Goal: Transaction & Acquisition: Purchase product/service

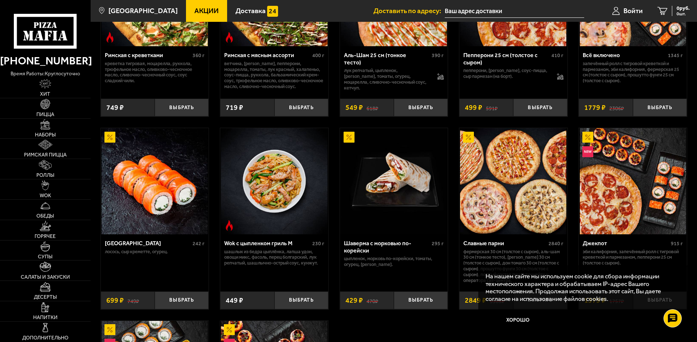
scroll to position [218, 0]
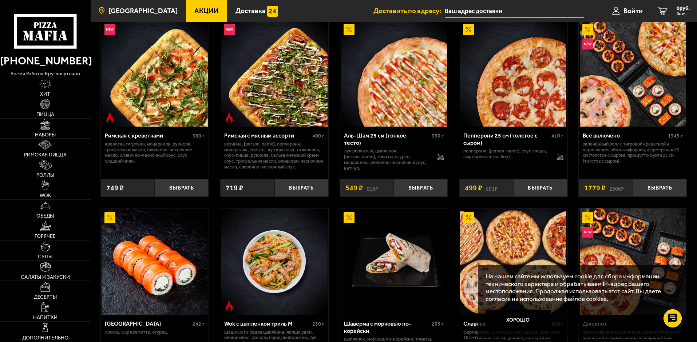
click at [149, 9] on span "[GEOGRAPHIC_DATA]" at bounding box center [142, 10] width 69 height 7
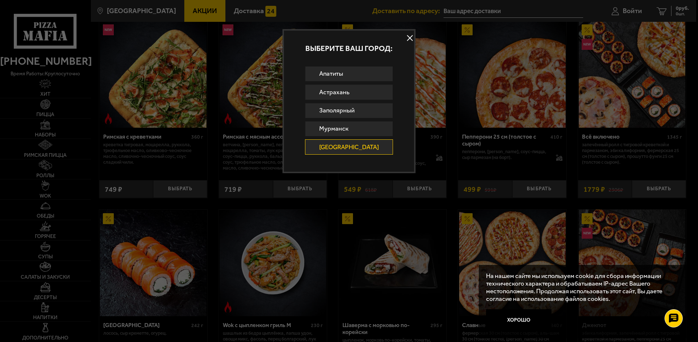
click at [405, 41] on button at bounding box center [410, 38] width 11 height 11
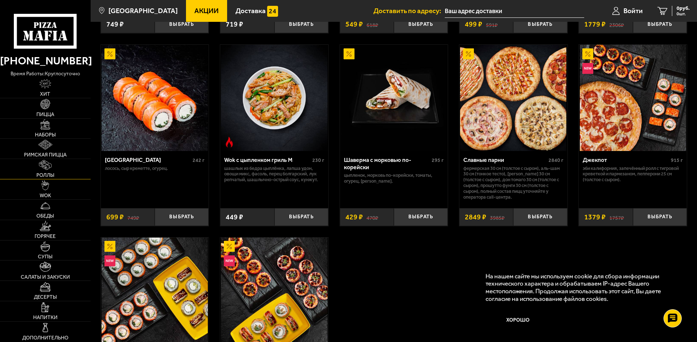
scroll to position [437, 0]
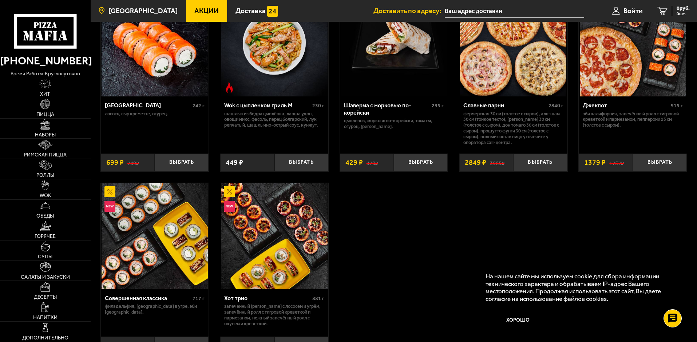
click at [135, 10] on span "[GEOGRAPHIC_DATA]" at bounding box center [142, 10] width 69 height 7
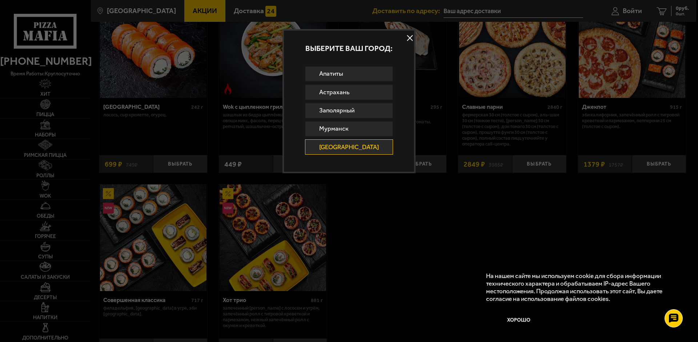
click at [498, 96] on div at bounding box center [349, 171] width 698 height 342
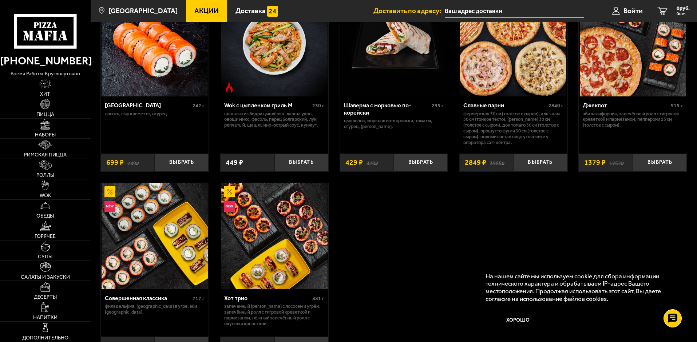
click at [454, 13] on input "text" at bounding box center [514, 10] width 139 height 13
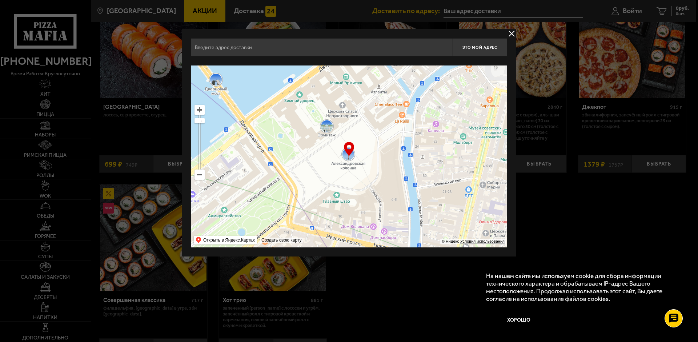
click at [201, 177] on ymaps at bounding box center [199, 174] width 9 height 9
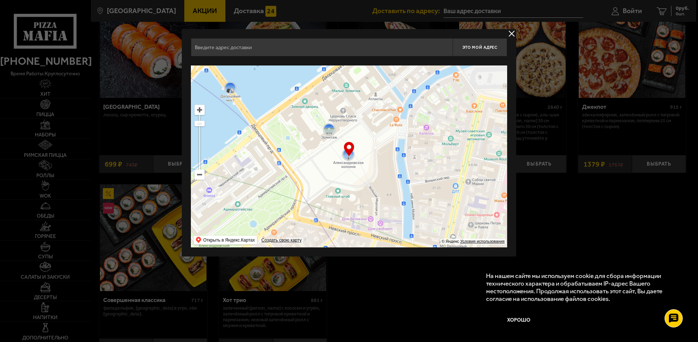
click at [201, 177] on ymaps at bounding box center [199, 174] width 9 height 9
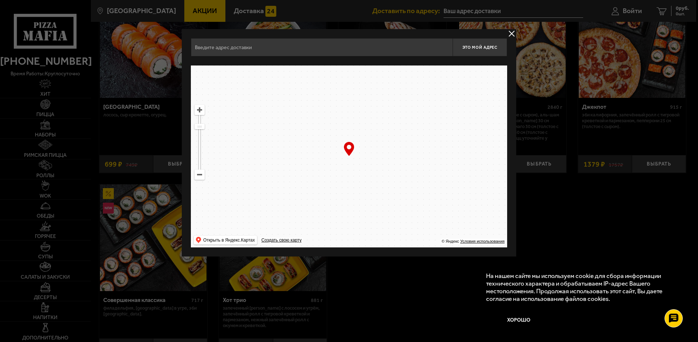
click at [201, 177] on ymaps at bounding box center [199, 174] width 9 height 9
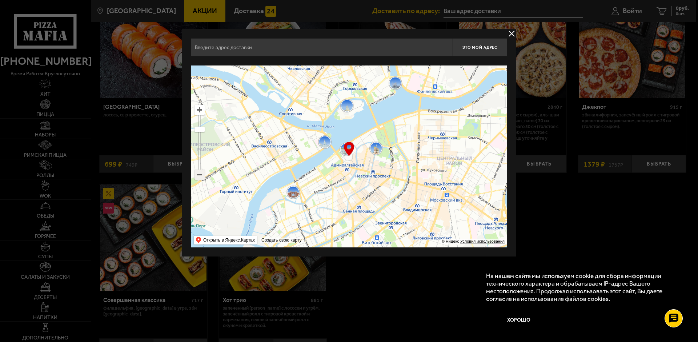
click at [200, 176] on ymaps at bounding box center [199, 174] width 9 height 9
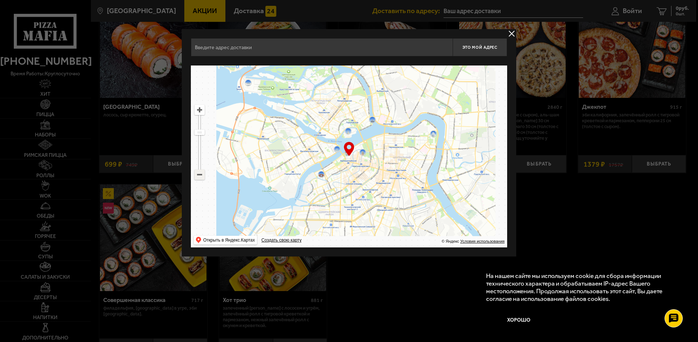
click at [200, 176] on ymaps at bounding box center [199, 174] width 9 height 9
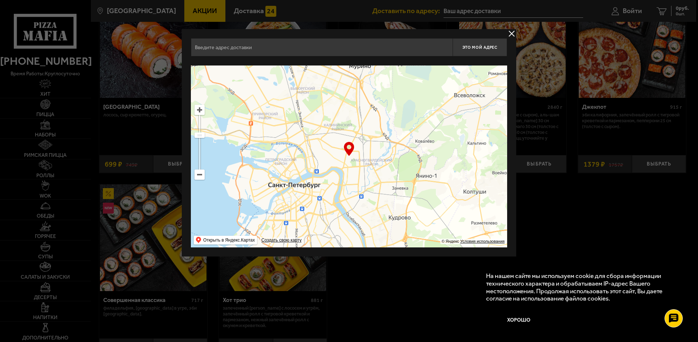
drag, startPoint x: 368, startPoint y: 144, endPoint x: 315, endPoint y: 176, distance: 61.5
click at [315, 176] on ymaps at bounding box center [349, 156] width 316 height 182
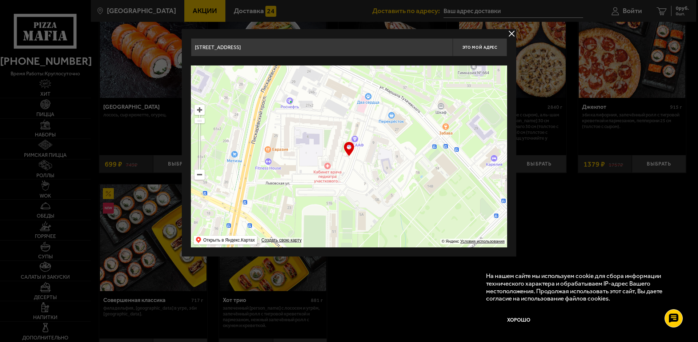
click at [292, 161] on ymaps at bounding box center [349, 156] width 316 height 182
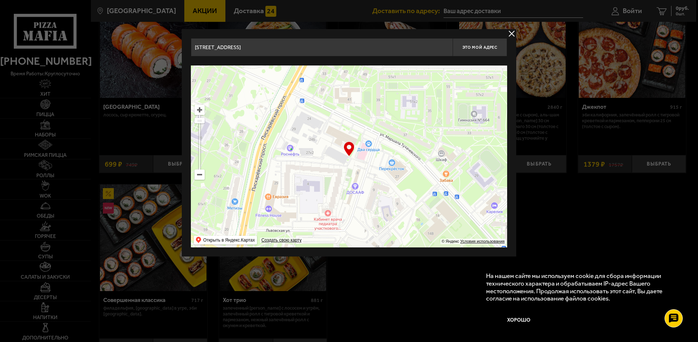
drag, startPoint x: 292, startPoint y: 162, endPoint x: 312, endPoint y: 226, distance: 66.8
click at [309, 224] on ymaps at bounding box center [349, 156] width 316 height 182
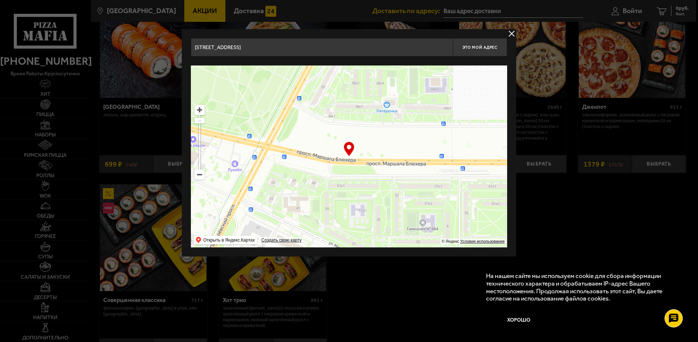
drag, startPoint x: 406, startPoint y: 142, endPoint x: 231, endPoint y: 200, distance: 184.2
click at [231, 200] on ymaps at bounding box center [349, 156] width 316 height 182
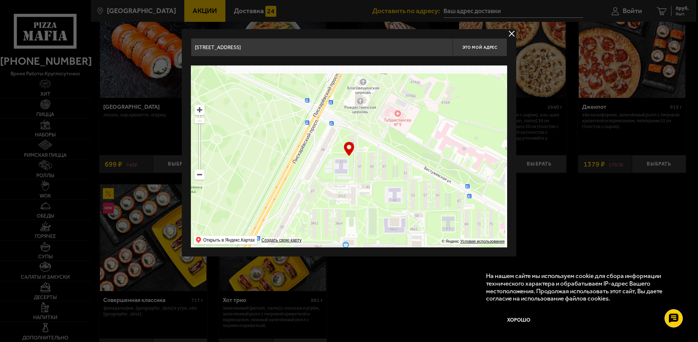
drag, startPoint x: 347, startPoint y: 132, endPoint x: 317, endPoint y: 183, distance: 59.0
click at [317, 183] on ymaps at bounding box center [349, 156] width 316 height 182
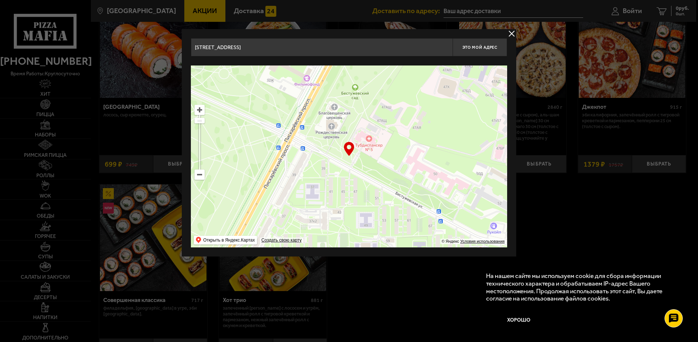
drag, startPoint x: 389, startPoint y: 140, endPoint x: 340, endPoint y: 194, distance: 73.1
click at [342, 188] on ymaps at bounding box center [349, 156] width 316 height 182
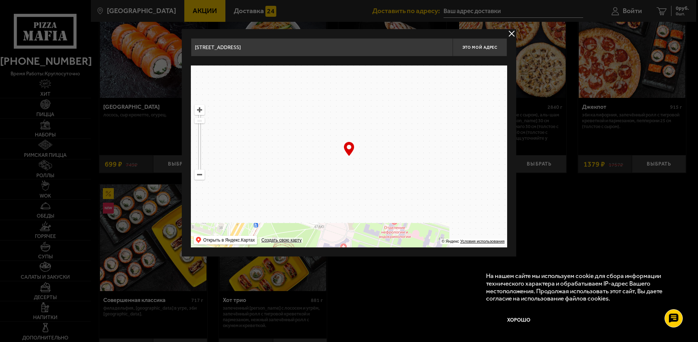
drag, startPoint x: 376, startPoint y: 138, endPoint x: 362, endPoint y: 198, distance: 61.6
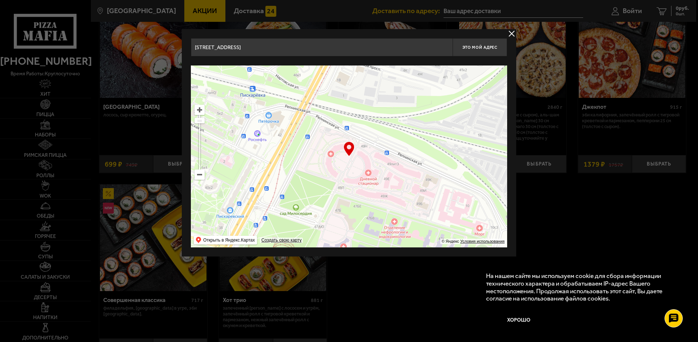
click at [362, 198] on ymaps at bounding box center [349, 156] width 316 height 182
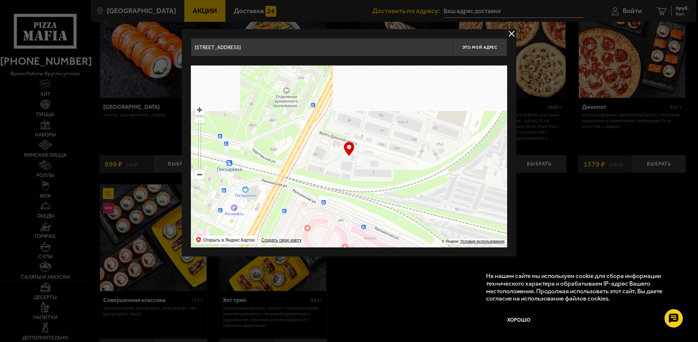
drag, startPoint x: 391, startPoint y: 139, endPoint x: 390, endPoint y: 120, distance: 18.3
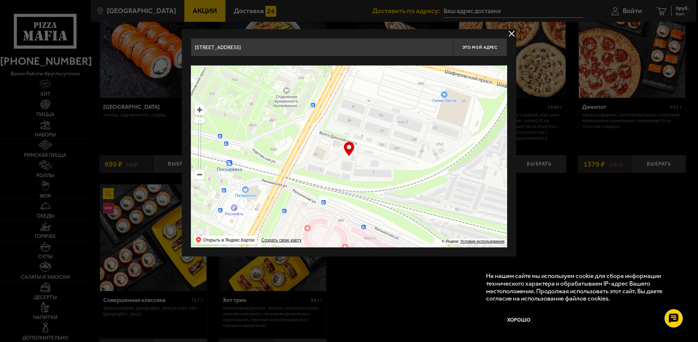
click at [384, 136] on ymaps at bounding box center [349, 156] width 316 height 182
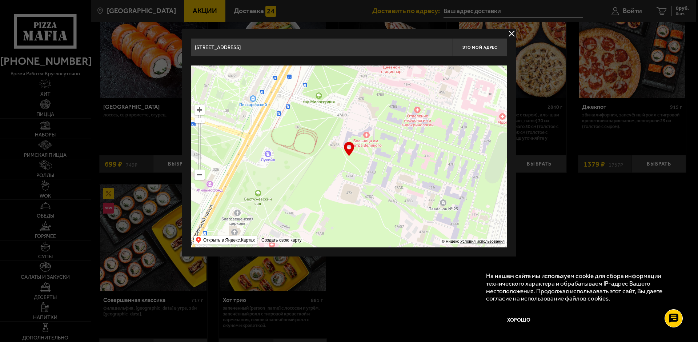
drag, startPoint x: 366, startPoint y: 164, endPoint x: 378, endPoint y: 128, distance: 38.1
click at [375, 135] on ymaps at bounding box center [349, 156] width 316 height 182
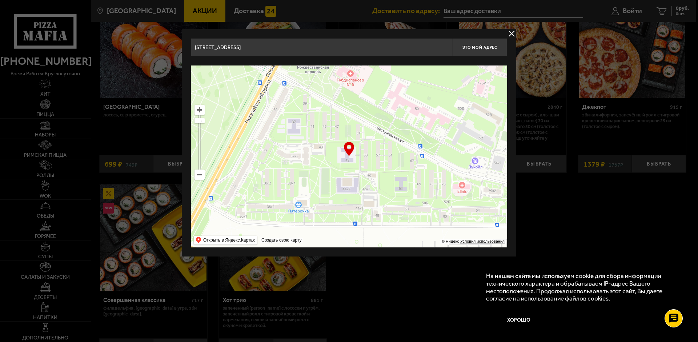
drag, startPoint x: 322, startPoint y: 157, endPoint x: 345, endPoint y: 122, distance: 41.8
click at [344, 123] on ymaps at bounding box center [349, 156] width 316 height 182
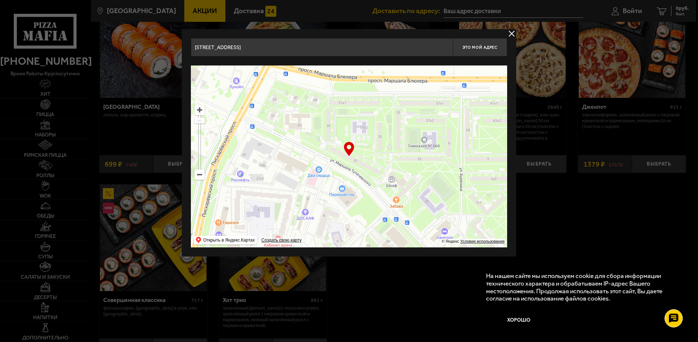
drag, startPoint x: 299, startPoint y: 152, endPoint x: 300, endPoint y: 111, distance: 41.9
click at [300, 111] on ymaps at bounding box center [349, 156] width 316 height 182
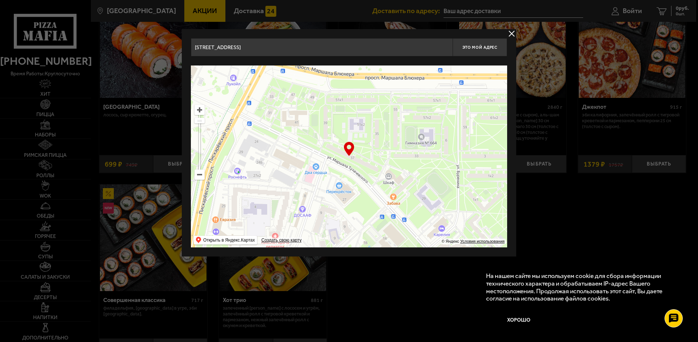
type input "[STREET_ADDRESS][PERSON_NAME]"
click at [474, 48] on span "Это мой адрес" at bounding box center [480, 47] width 35 height 5
type input "[STREET_ADDRESS][PERSON_NAME]"
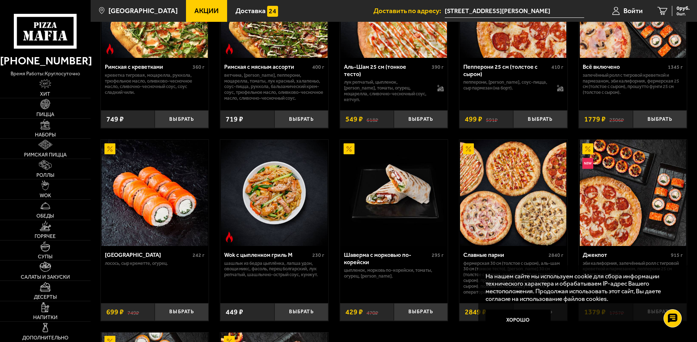
scroll to position [364, 0]
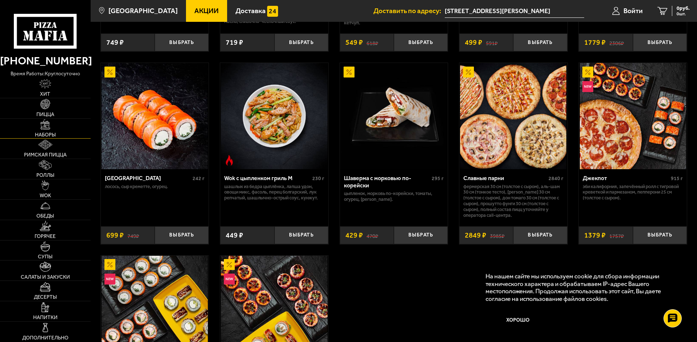
click at [65, 130] on link "Наборы" at bounding box center [45, 129] width 91 height 20
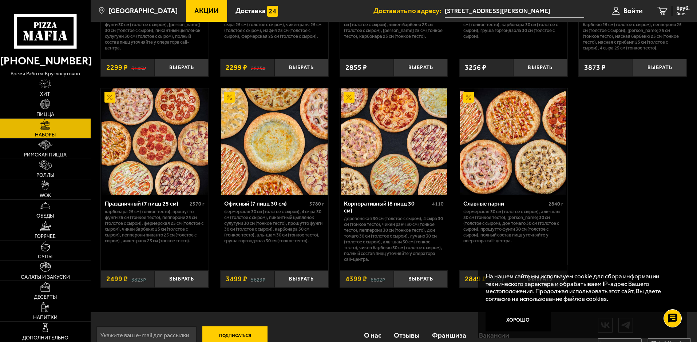
scroll to position [1105, 0]
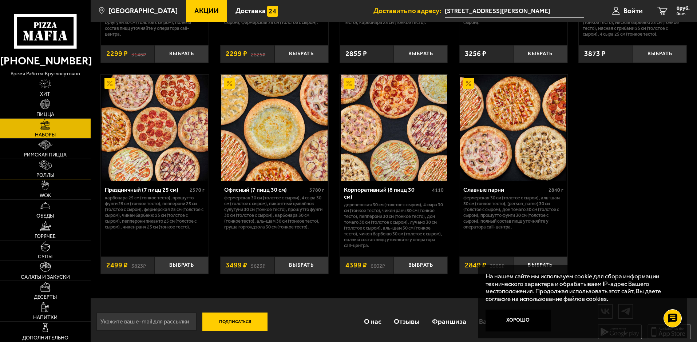
click at [61, 167] on link "Роллы" at bounding box center [45, 169] width 91 height 20
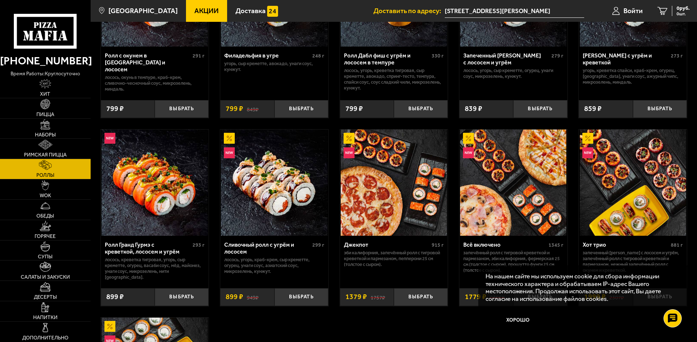
scroll to position [364, 0]
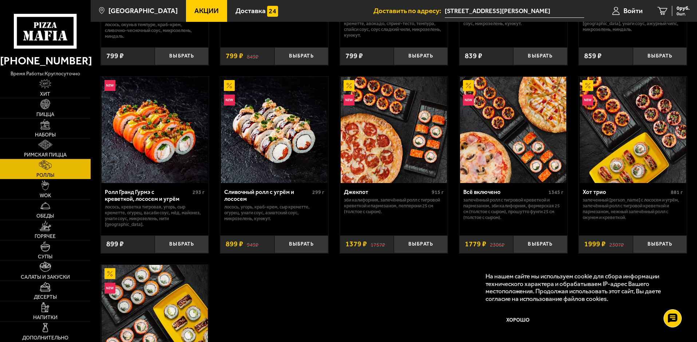
click at [22, 28] on icon at bounding box center [45, 31] width 63 height 35
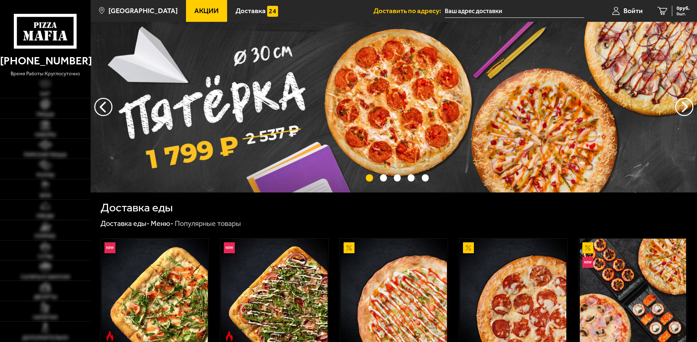
type input "[STREET_ADDRESS][PERSON_NAME]"
